Goal: Task Accomplishment & Management: Manage account settings

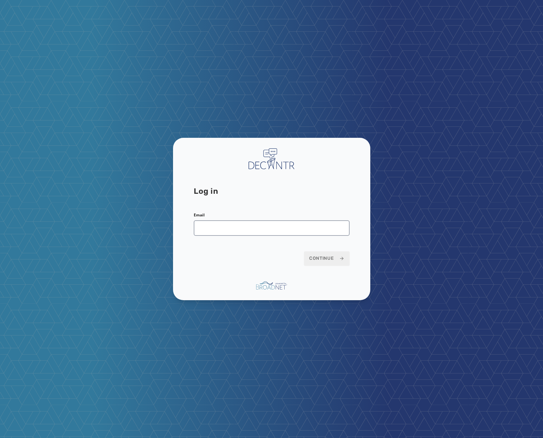
click at [229, 237] on form "Email Continue" at bounding box center [272, 239] width 156 height 53
click at [239, 225] on input "Email" at bounding box center [272, 228] width 156 height 16
click at [242, 228] on input "Email" at bounding box center [272, 228] width 156 height 16
type input "**********"
click at [304, 251] on button "Continue" at bounding box center [327, 258] width 46 height 14
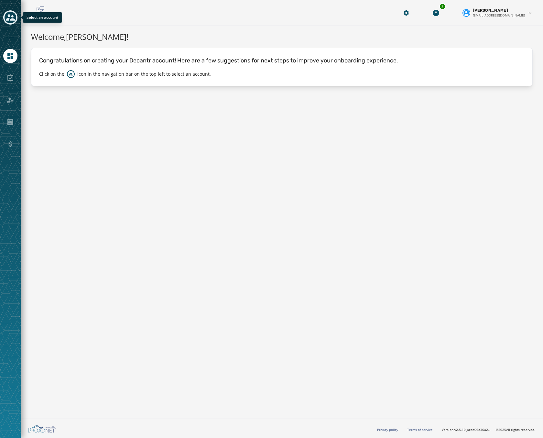
click at [11, 18] on icon "Toggle account select drawer" at bounding box center [10, 17] width 9 height 9
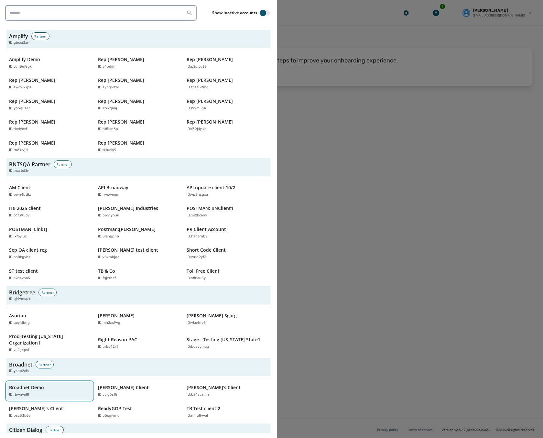
click at [55, 384] on div "Broadnet Demo ID: rbwave8h" at bounding box center [46, 390] width 75 height 13
